Goal: Task Accomplishment & Management: Manage account settings

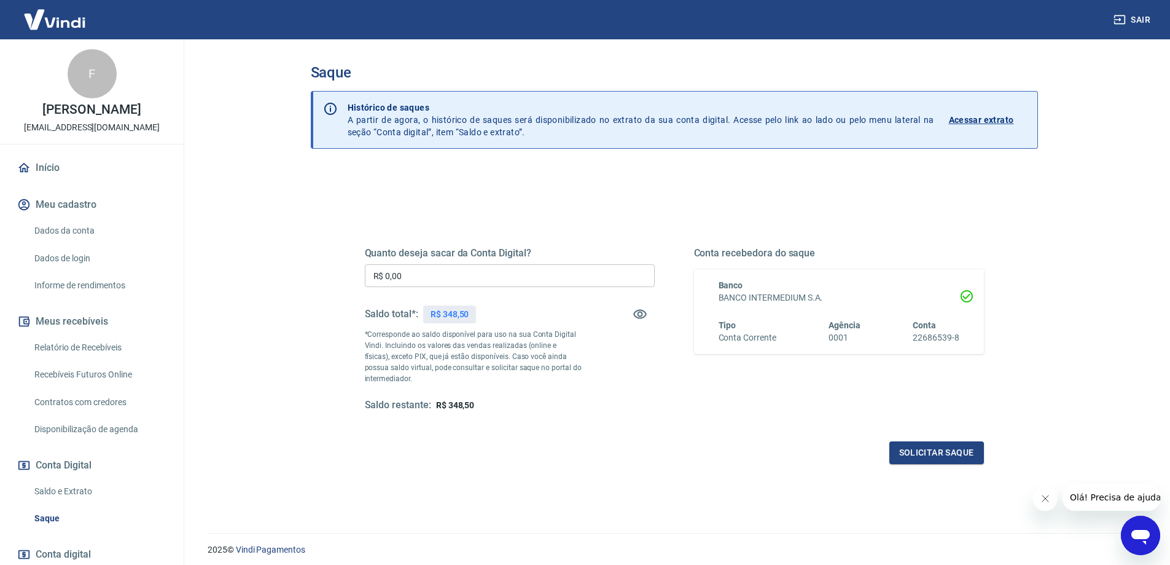
click at [421, 275] on input "R$ 0,00" at bounding box center [510, 275] width 290 height 23
type input "R$ 348,50"
click at [946, 453] on button "Solicitar saque" at bounding box center [937, 452] width 95 height 23
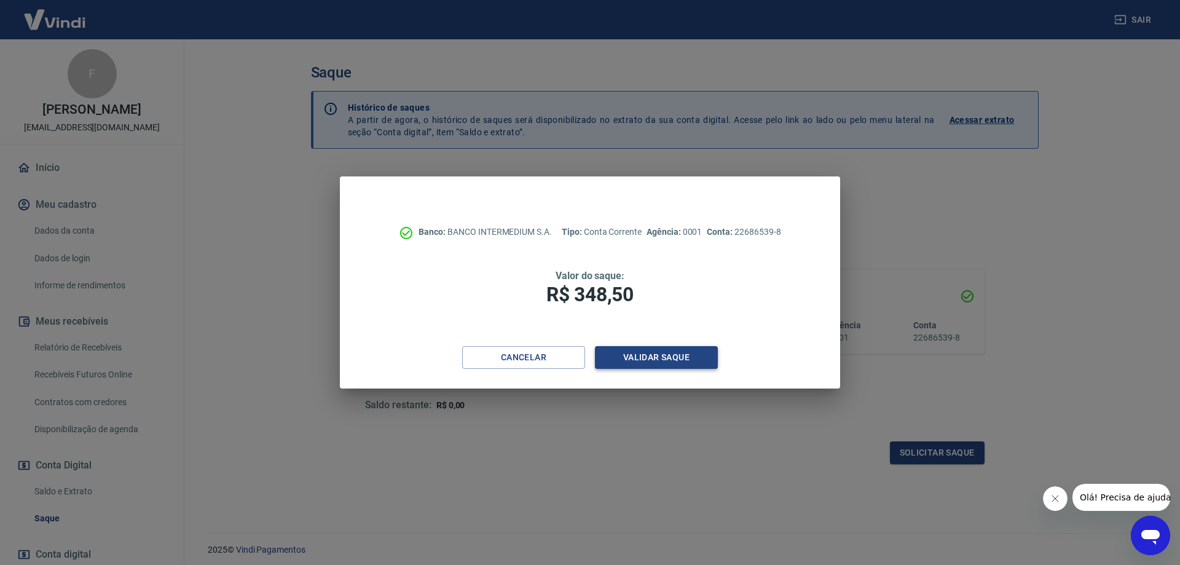
click at [665, 366] on button "Validar saque" at bounding box center [656, 357] width 123 height 23
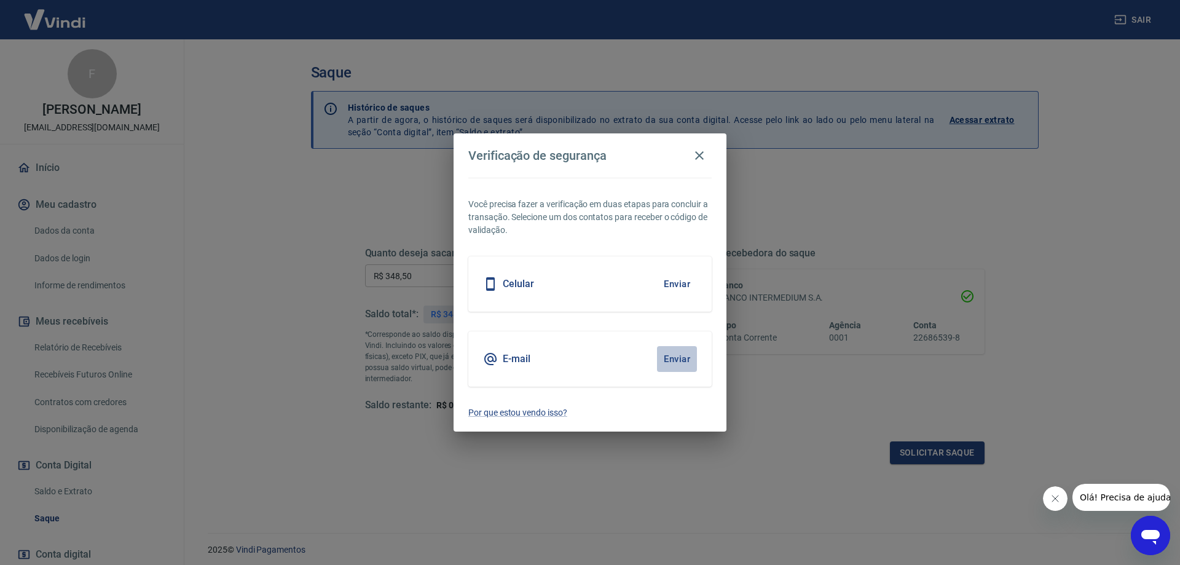
click at [681, 358] on button "Enviar" at bounding box center [677, 359] width 40 height 26
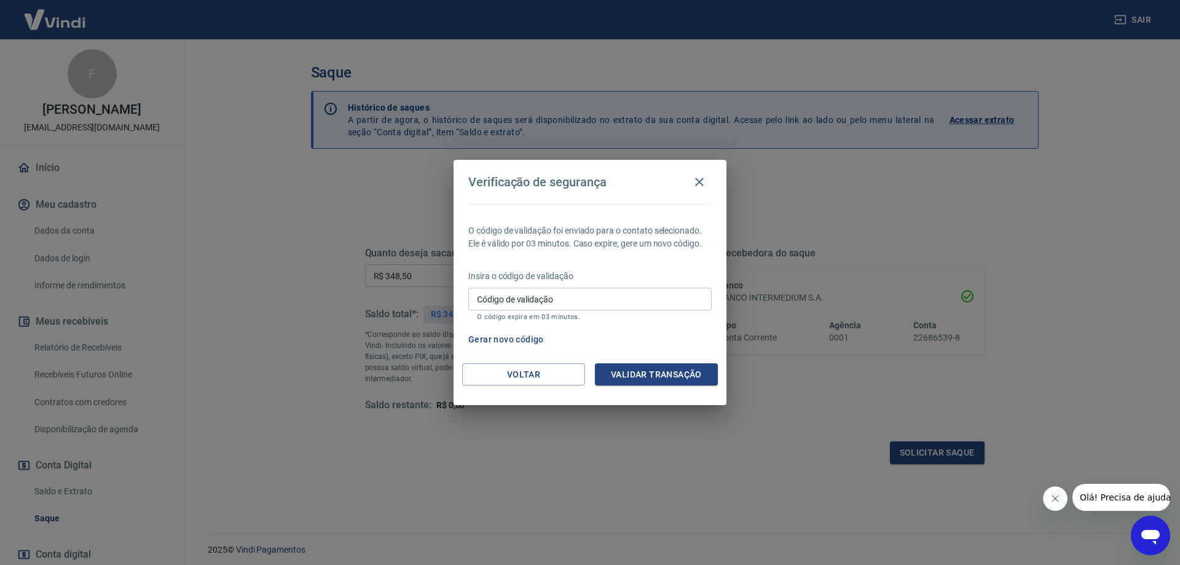
click at [563, 304] on input "Código de validação" at bounding box center [589, 299] width 243 height 23
type input "450119"
click at [679, 367] on button "Validar transação" at bounding box center [656, 374] width 123 height 23
